Goal: Task Accomplishment & Management: Use online tool/utility

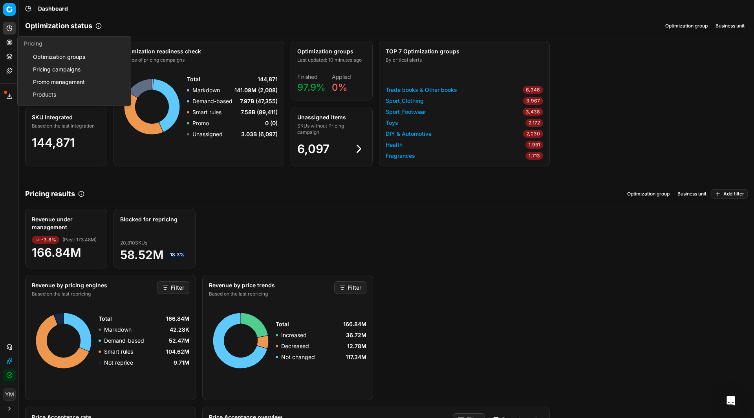
click at [57, 57] on link "Optimization groups" at bounding box center [76, 56] width 92 height 11
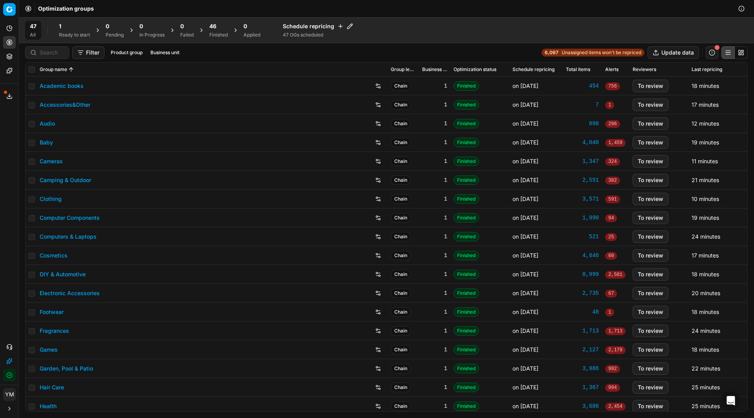
click at [62, 24] on div "1" at bounding box center [74, 26] width 31 height 8
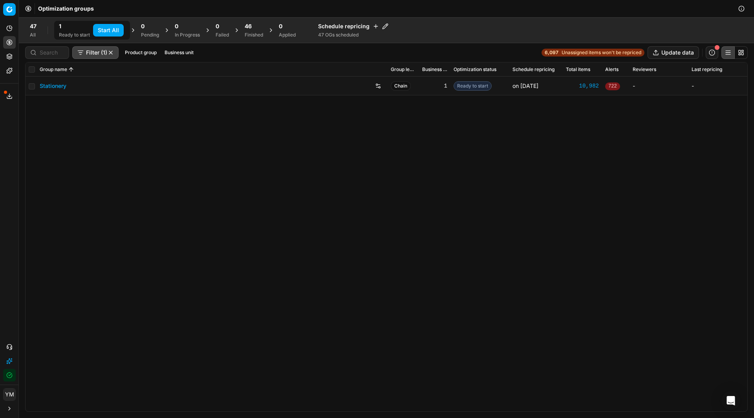
click at [32, 27] on span "47" at bounding box center [33, 26] width 7 height 8
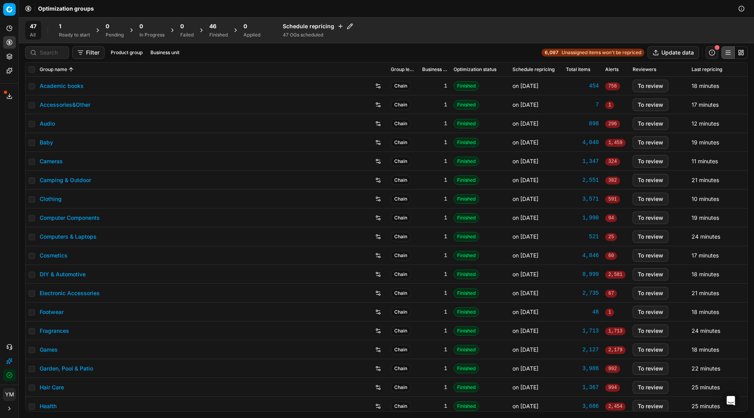
click at [61, 35] on div "Ready to start" at bounding box center [74, 35] width 31 height 6
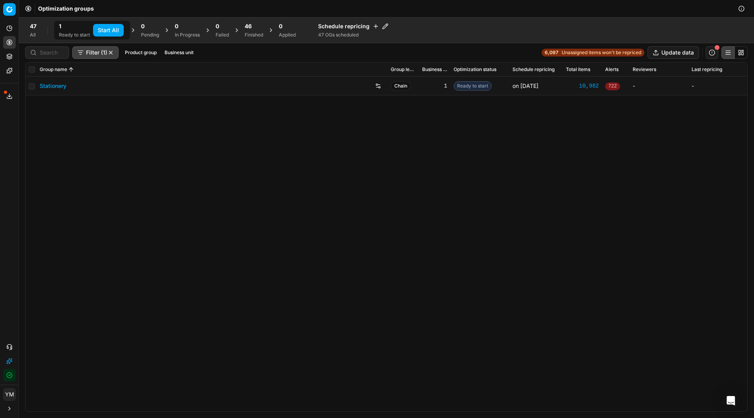
click at [104, 27] on button "Start All" at bounding box center [108, 30] width 31 height 13
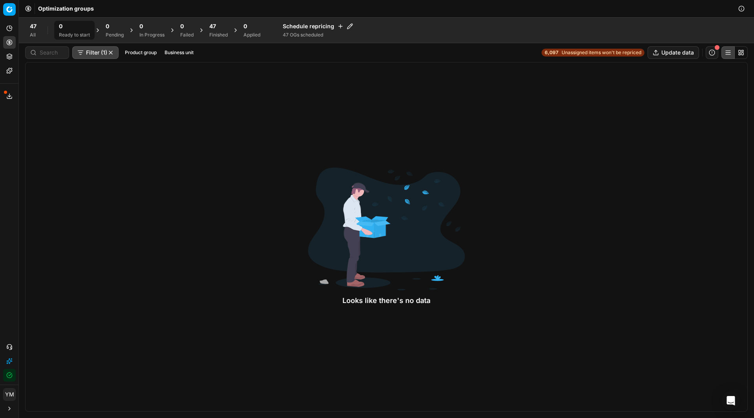
click at [215, 36] on div "Finished" at bounding box center [218, 35] width 18 height 6
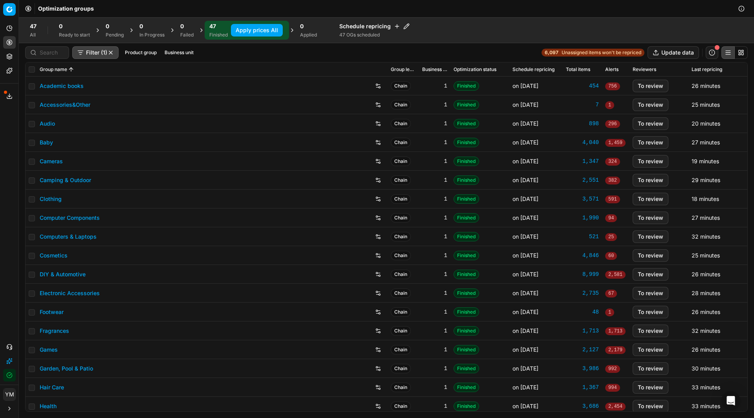
click at [252, 35] on button "Apply prices All" at bounding box center [257, 30] width 52 height 13
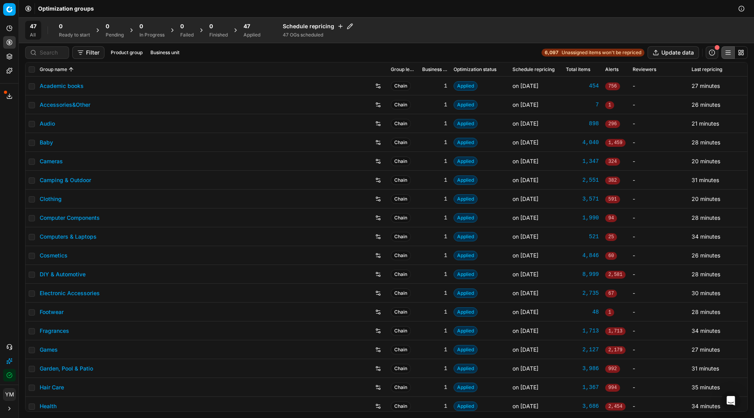
click at [510, 25] on div "47 All 0 Ready to start 0 Pending 0 In Progress 0 Failed 0 Finished 47 Applied …" at bounding box center [386, 30] width 723 height 19
click at [254, 37] on div "Applied" at bounding box center [252, 35] width 17 height 6
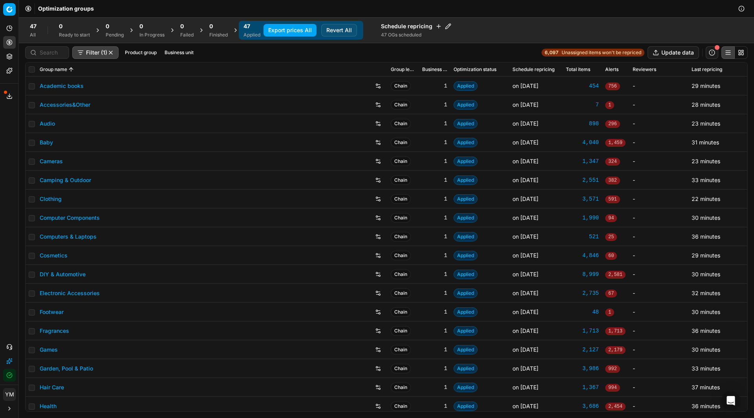
click at [293, 34] on button "Export prices All" at bounding box center [290, 30] width 53 height 13
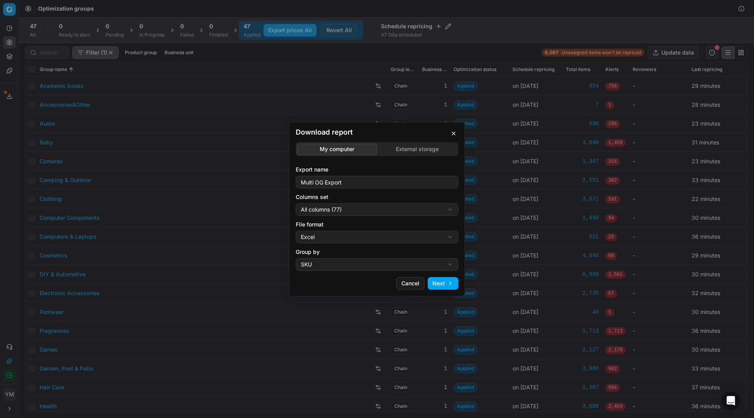
click at [424, 147] on div "Download report My computer External storage Export name Multi OG Export Column…" at bounding box center [377, 209] width 754 height 418
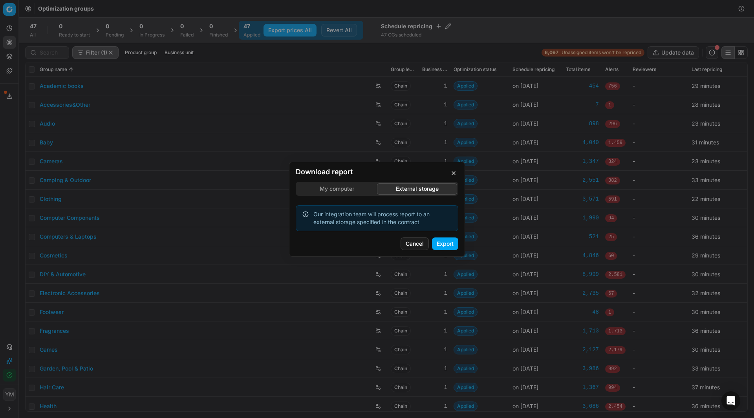
click at [442, 243] on button "Export" at bounding box center [445, 244] width 26 height 13
